Goal: Check status: Check status

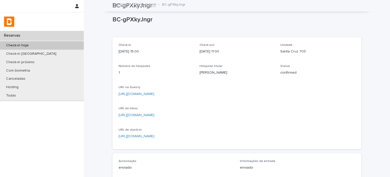
scroll to position [93, 0]
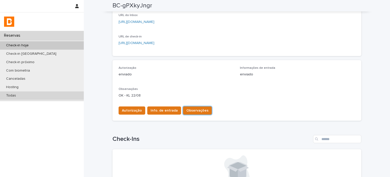
click at [30, 93] on div "Todas" at bounding box center [42, 95] width 84 height 8
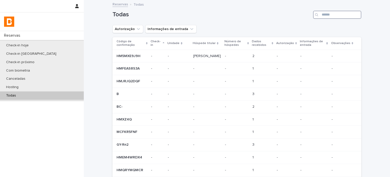
click at [344, 17] on input "Search" at bounding box center [337, 15] width 48 height 8
paste input "**********"
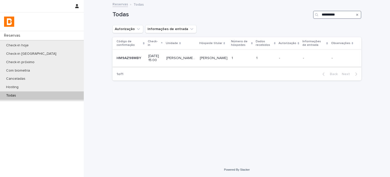
type input "**********"
click at [274, 52] on td "1 1" at bounding box center [265, 58] width 23 height 17
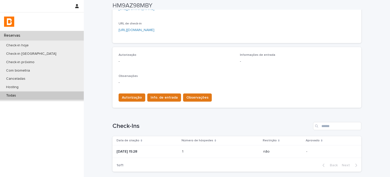
scroll to position [118, 0]
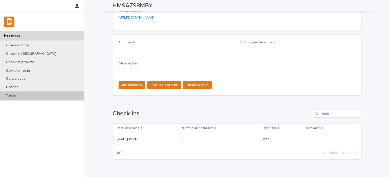
click at [168, 137] on p "[DATE] 15:28" at bounding box center [147, 139] width 61 height 4
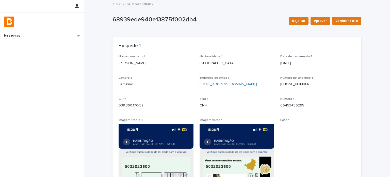
click at [131, 5] on link "Back to HM9AZ98MBY" at bounding box center [134, 4] width 37 height 6
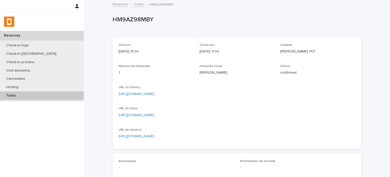
click at [294, 50] on p "[PERSON_NAME] 1101" at bounding box center [317, 51] width 75 height 5
copy p "[PERSON_NAME] 1101"
